Goal: Navigation & Orientation: Find specific page/section

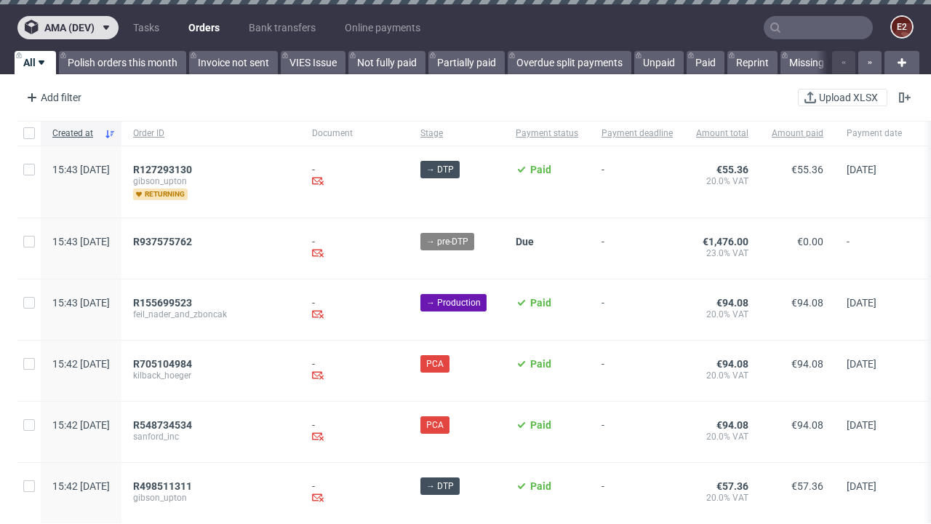
click at [68, 28] on span "ama (dev)" at bounding box center [69, 28] width 50 height 10
